Goal: Transaction & Acquisition: Purchase product/service

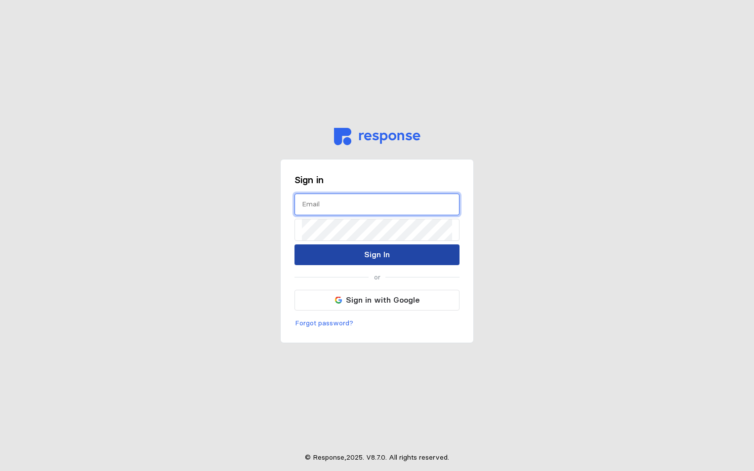
type input "[PERSON_NAME][EMAIL_ADDRESS][PERSON_NAME][DOMAIN_NAME]"
click at [370, 251] on p "Sign In" at bounding box center [377, 254] width 26 height 12
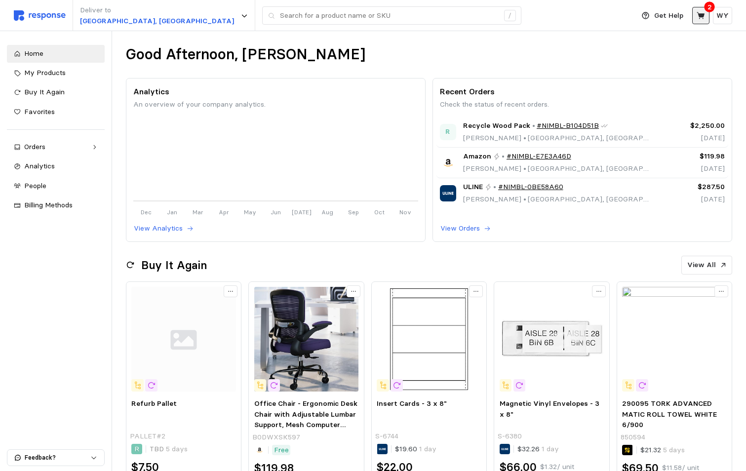
click at [703, 12] on icon at bounding box center [701, 15] width 9 height 9
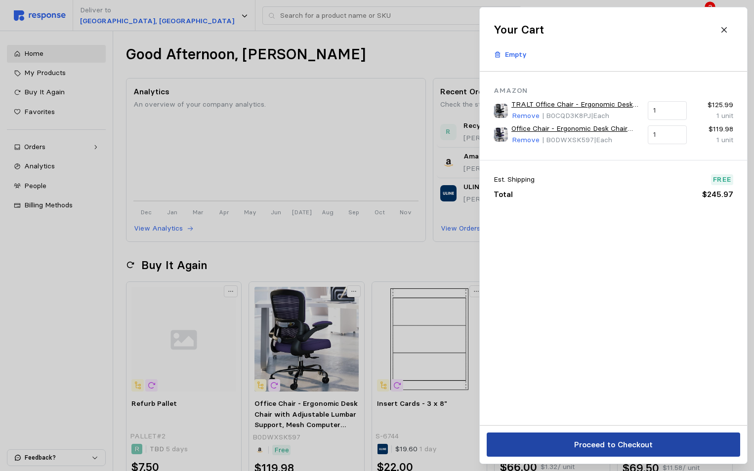
click at [600, 441] on p "Proceed to Checkout" at bounding box center [612, 445] width 79 height 12
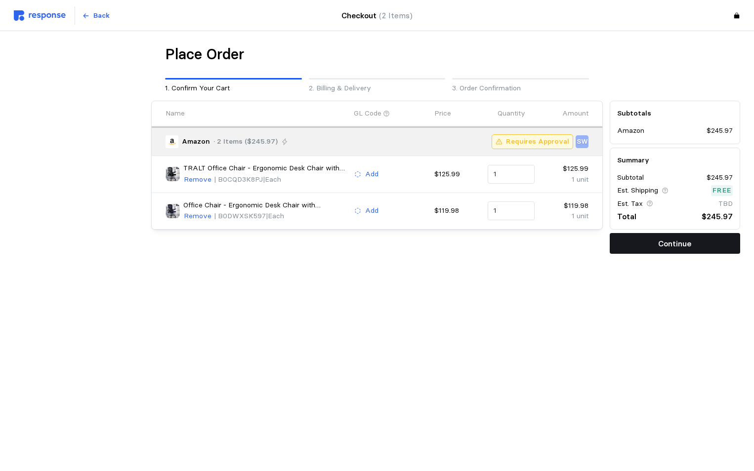
click at [667, 242] on p "Continue" at bounding box center [674, 244] width 33 height 12
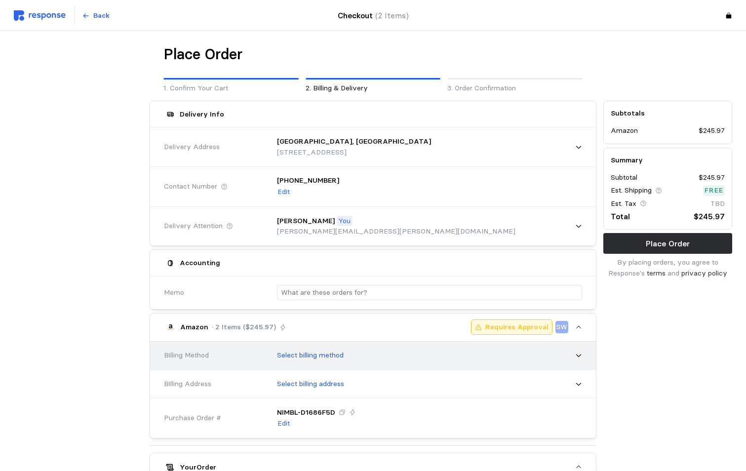
click at [308, 359] on p "Select billing method" at bounding box center [310, 355] width 67 height 11
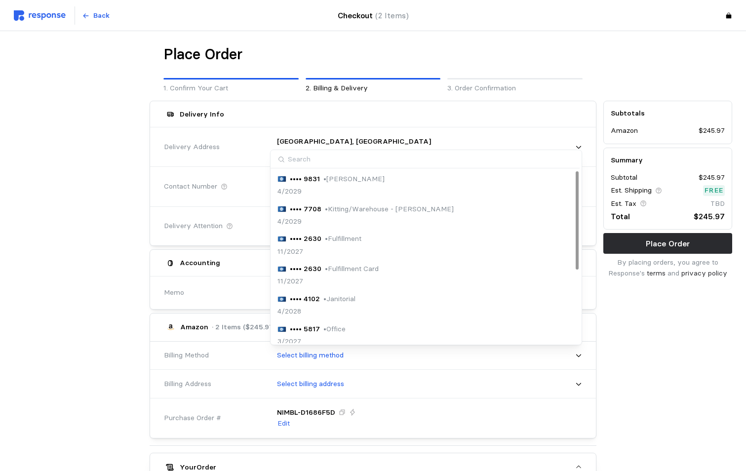
click at [329, 159] on input at bounding box center [425, 159] width 309 height 18
type input "0813"
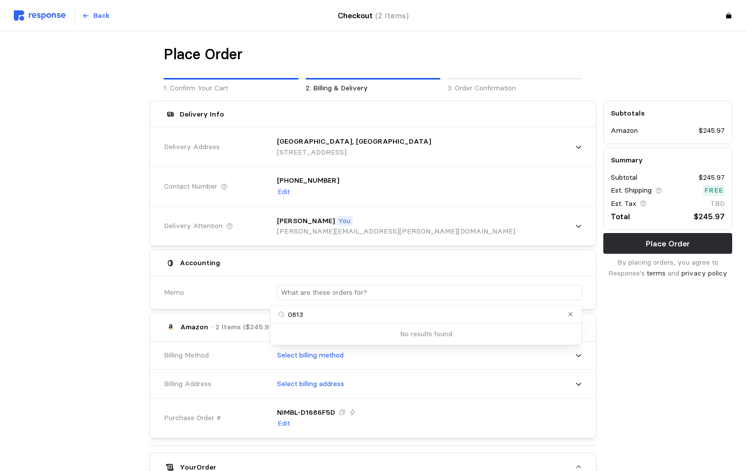
click at [570, 318] on button "Clear value" at bounding box center [570, 314] width 9 height 9
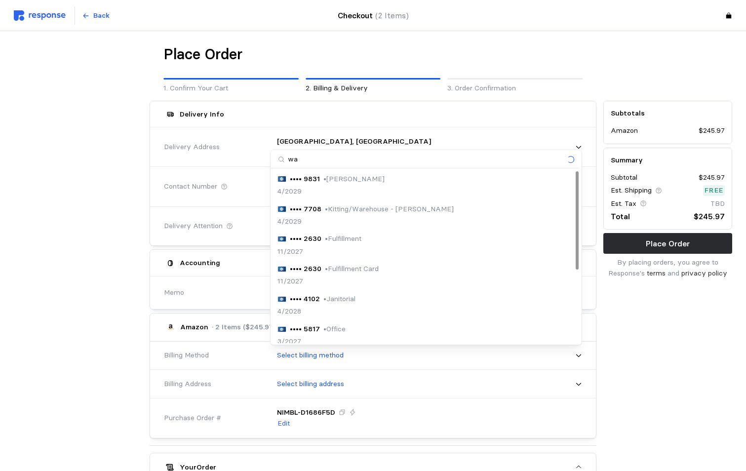
type input "wal"
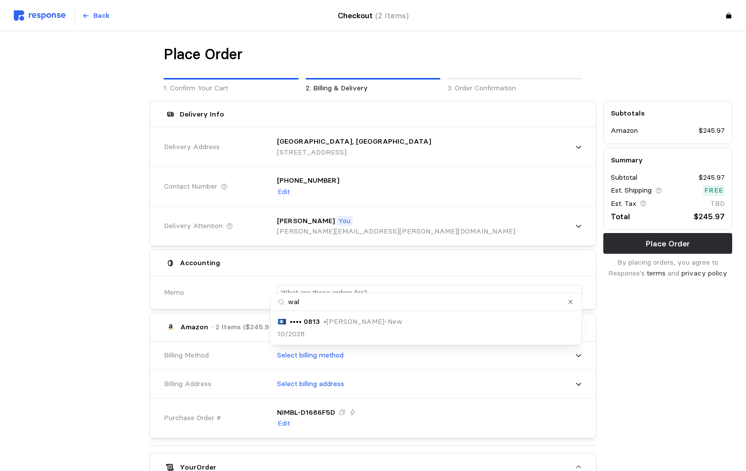
click at [321, 323] on div "•••• 0813 • [PERSON_NAME]-New" at bounding box center [340, 322] width 125 height 11
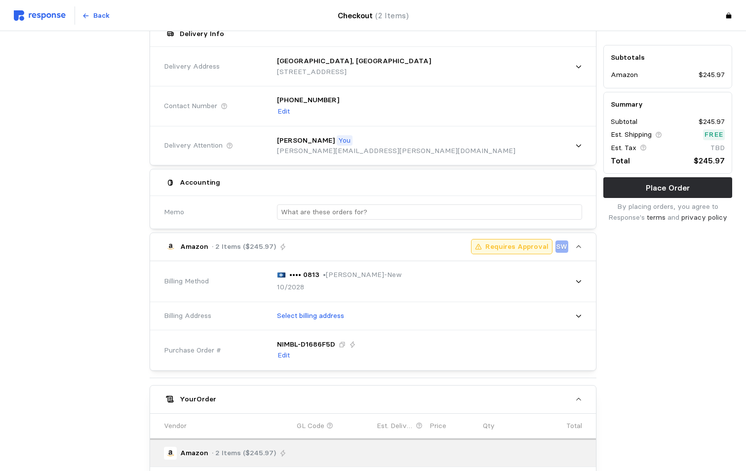
scroll to position [99, 0]
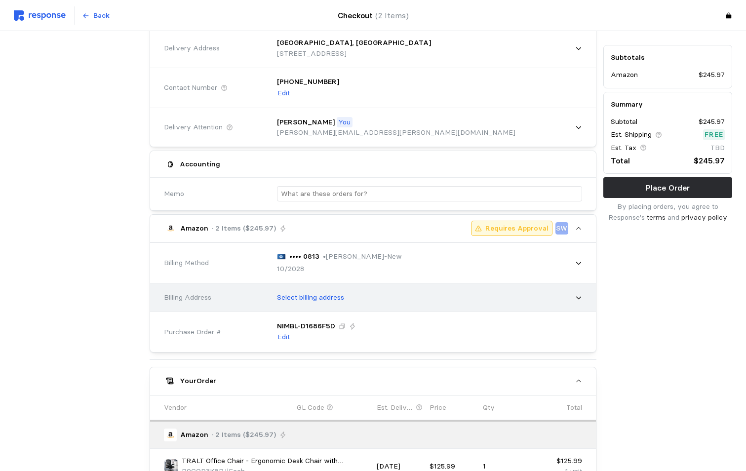
click at [326, 301] on p "Select billing address" at bounding box center [310, 297] width 67 height 11
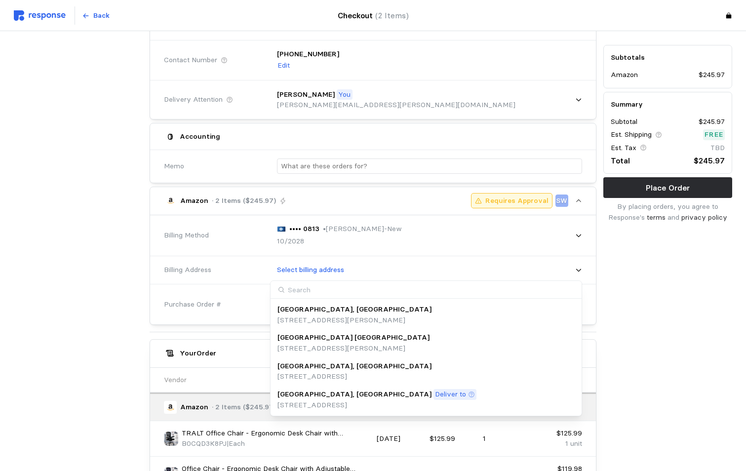
scroll to position [148, 0]
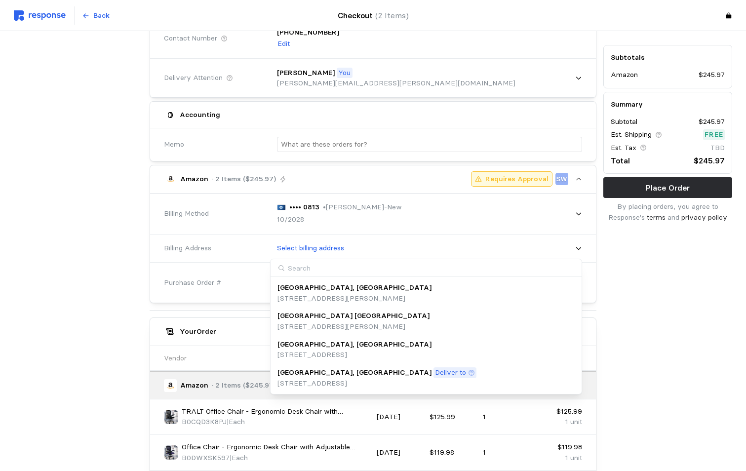
click at [313, 373] on p "[GEOGRAPHIC_DATA], [GEOGRAPHIC_DATA]" at bounding box center [355, 372] width 154 height 11
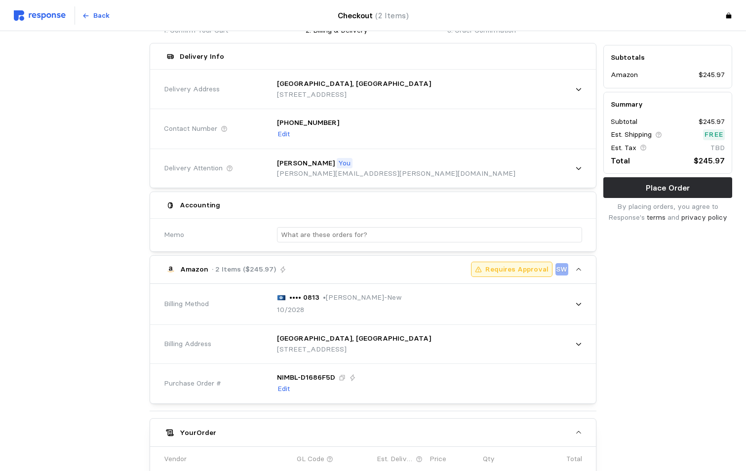
scroll to position [20, 0]
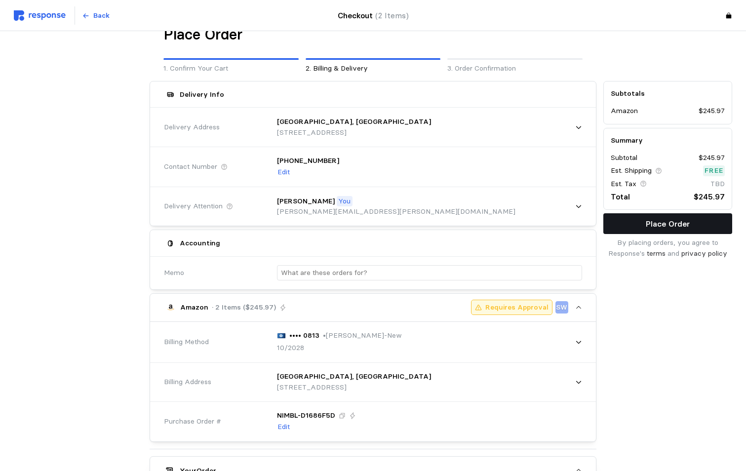
click at [649, 223] on p "Place Order" at bounding box center [668, 224] width 44 height 12
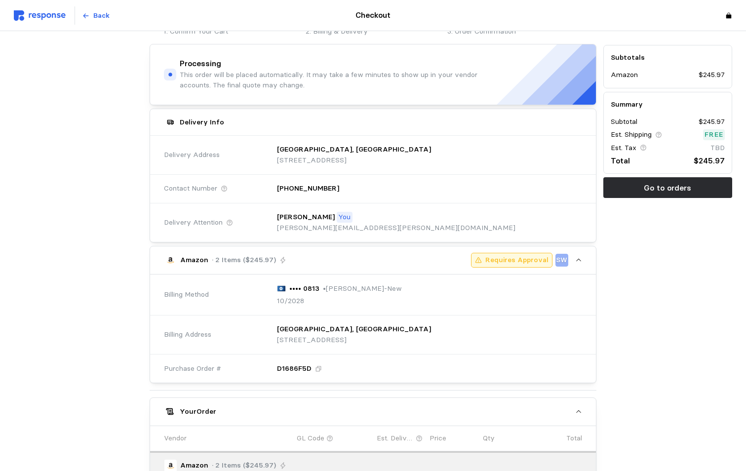
scroll to position [0, 0]
